Goal: Browse casually

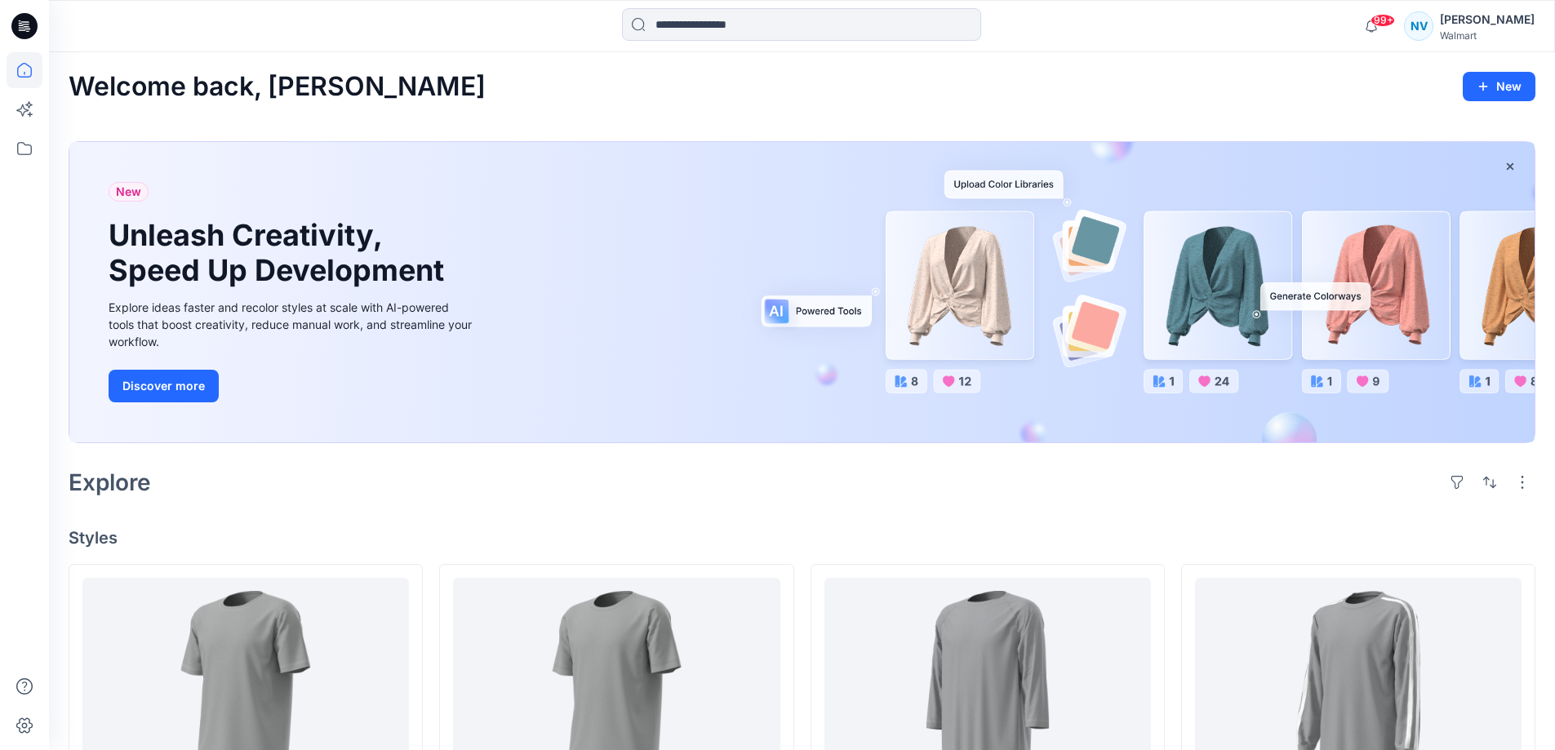
scroll to position [327, 0]
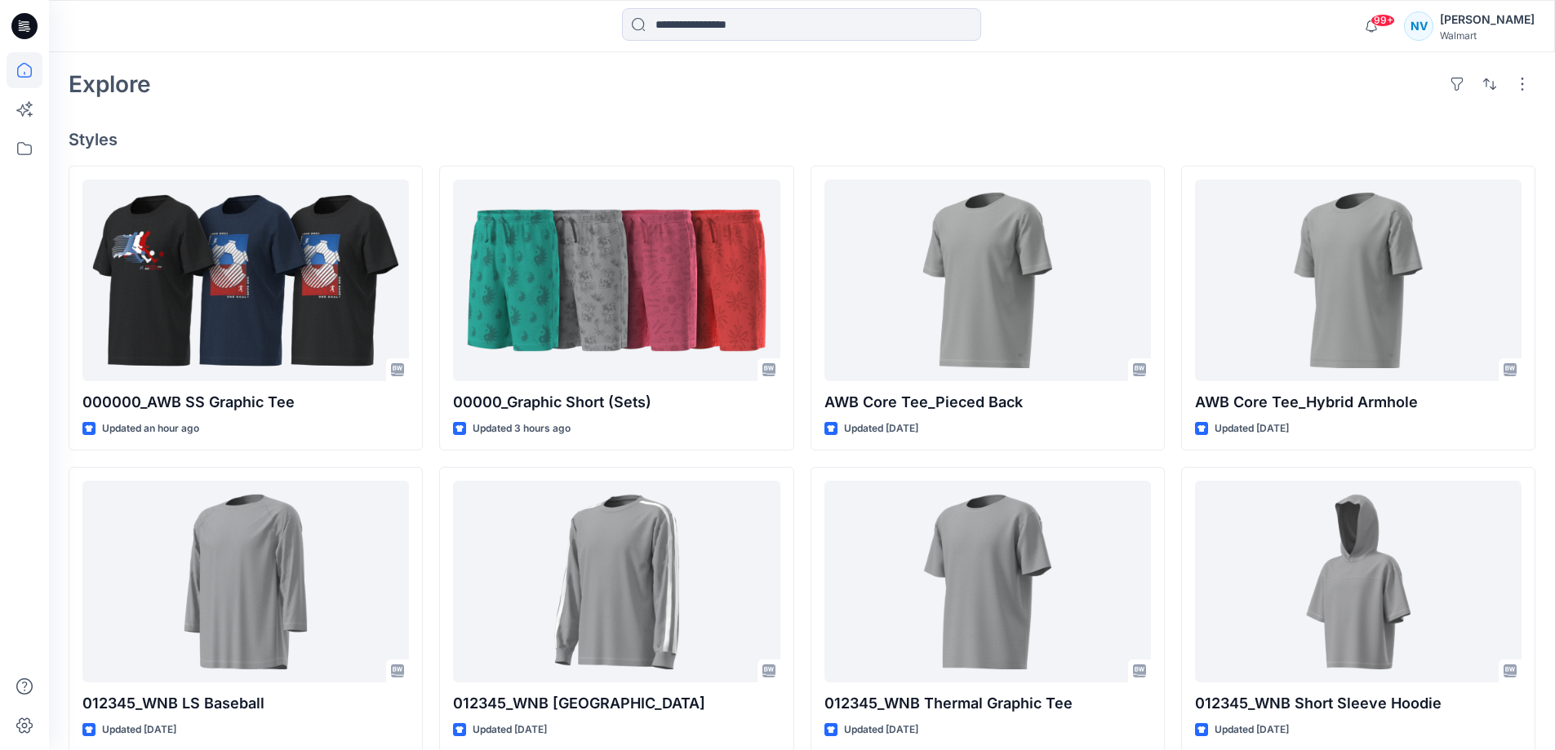
scroll to position [408, 0]
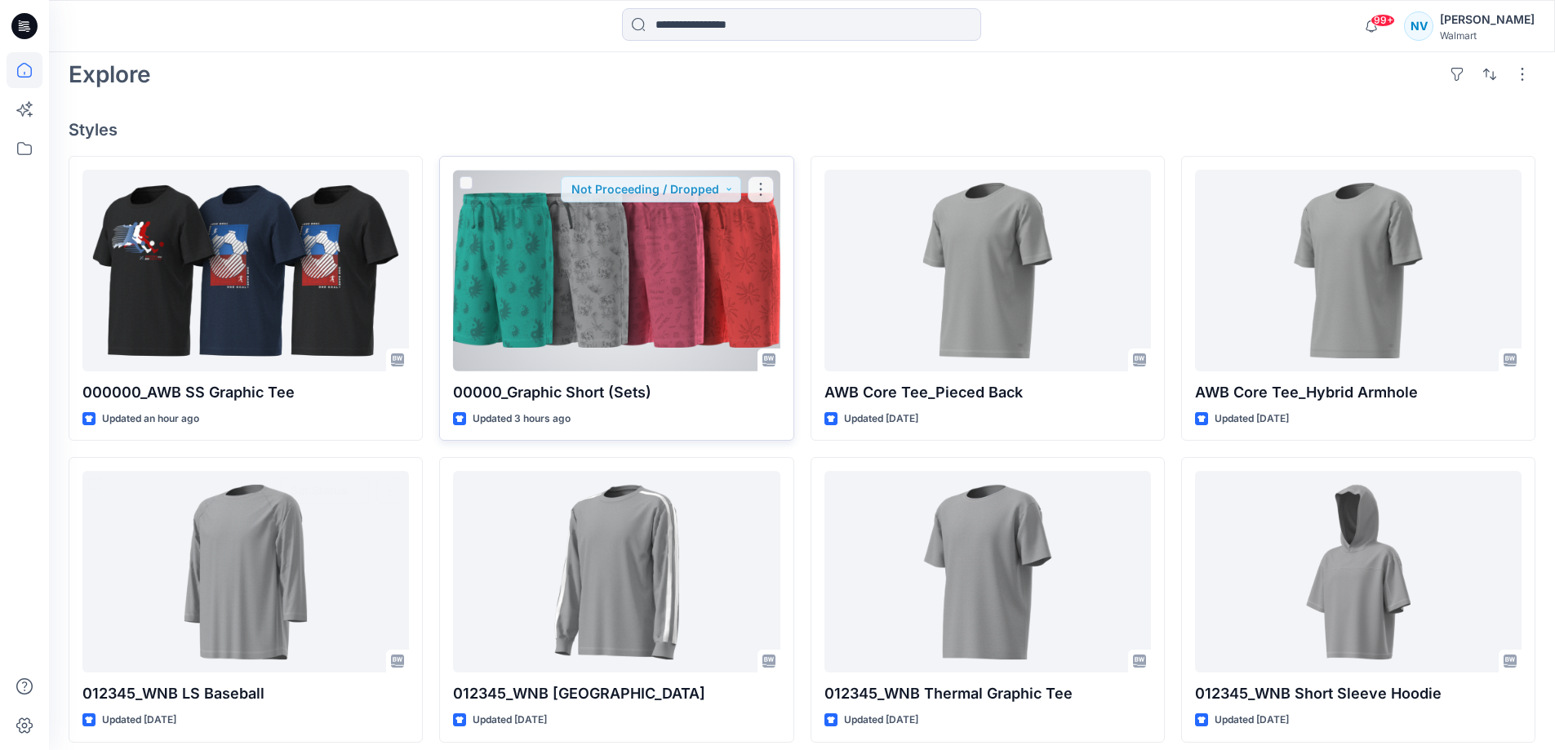
click at [601, 349] on div at bounding box center [616, 271] width 327 height 202
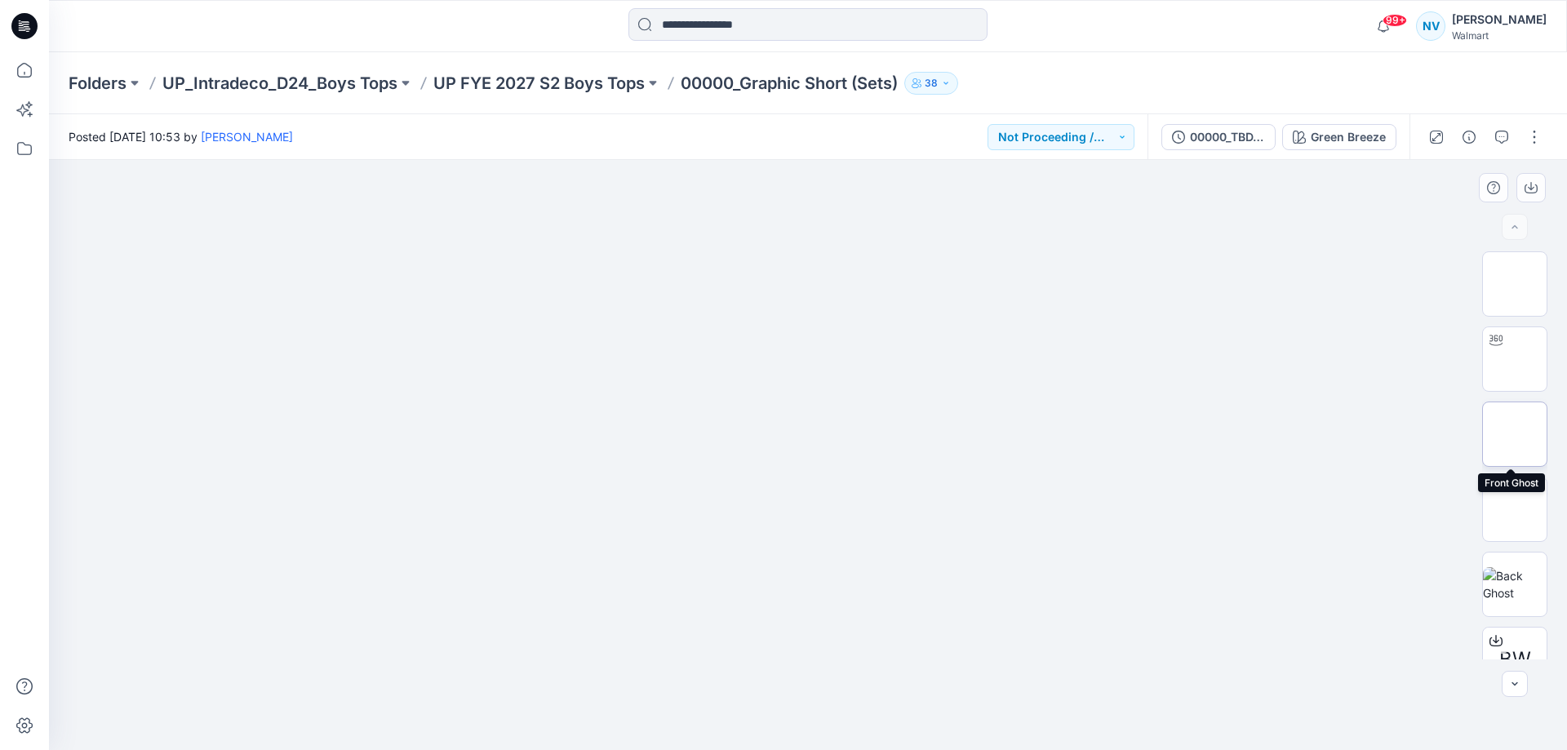
click at [1515, 434] on img at bounding box center [1515, 434] width 0 height 0
click at [1532, 569] on img at bounding box center [1515, 584] width 64 height 34
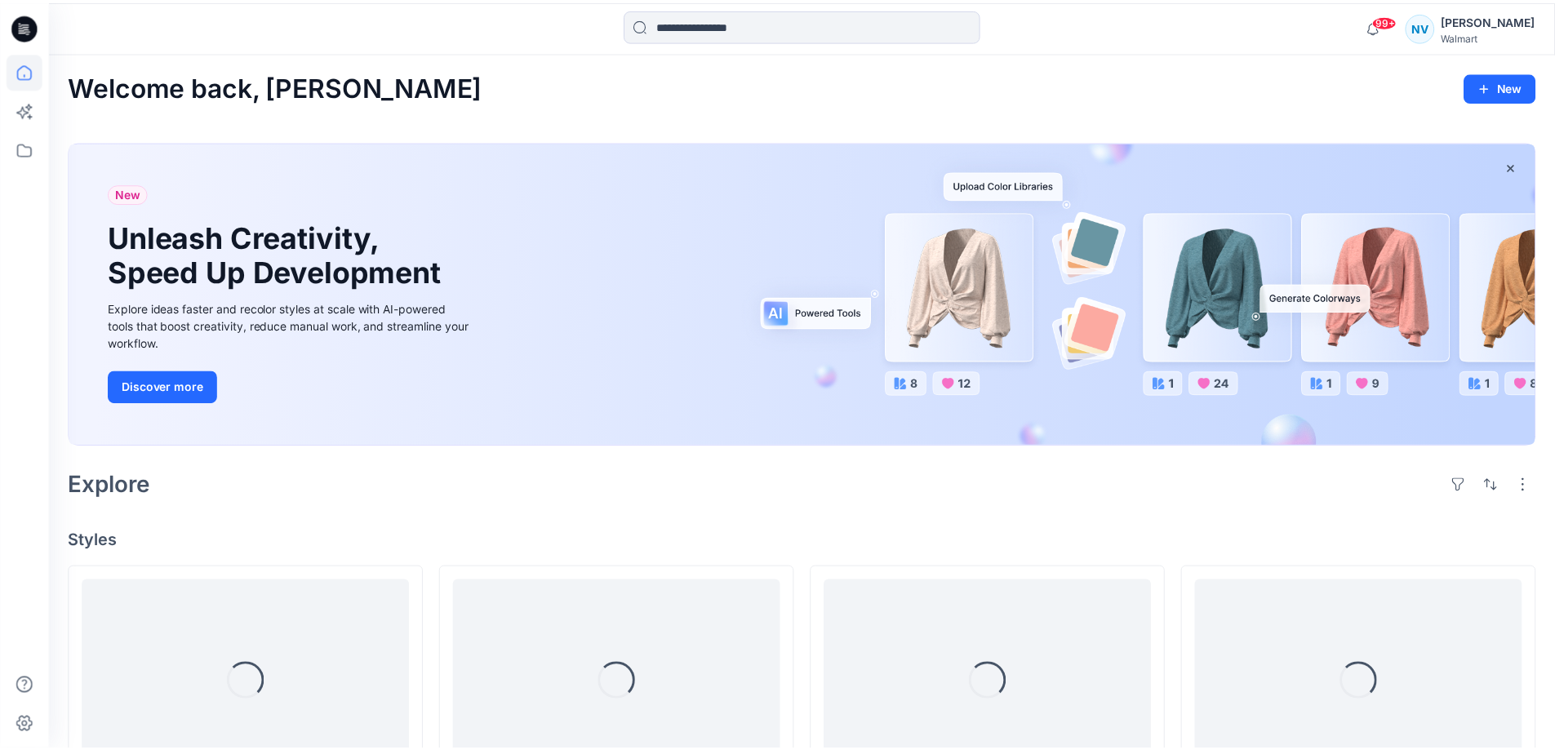
scroll to position [408, 0]
